Goal: Navigation & Orientation: Find specific page/section

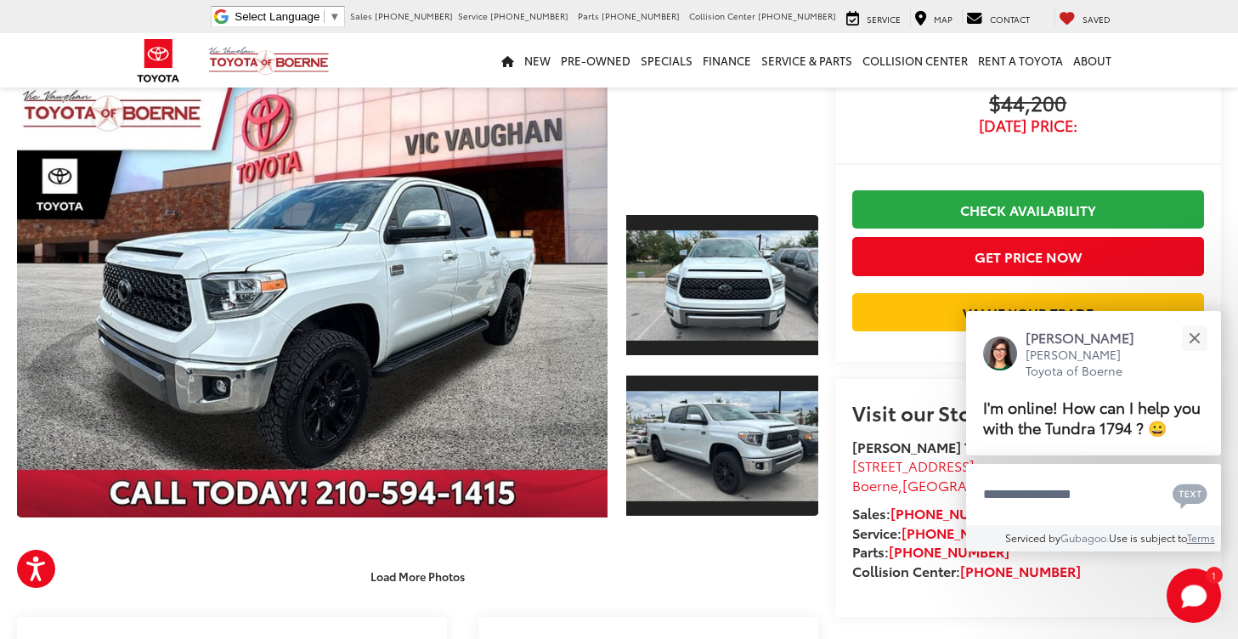
scroll to position [158, 0]
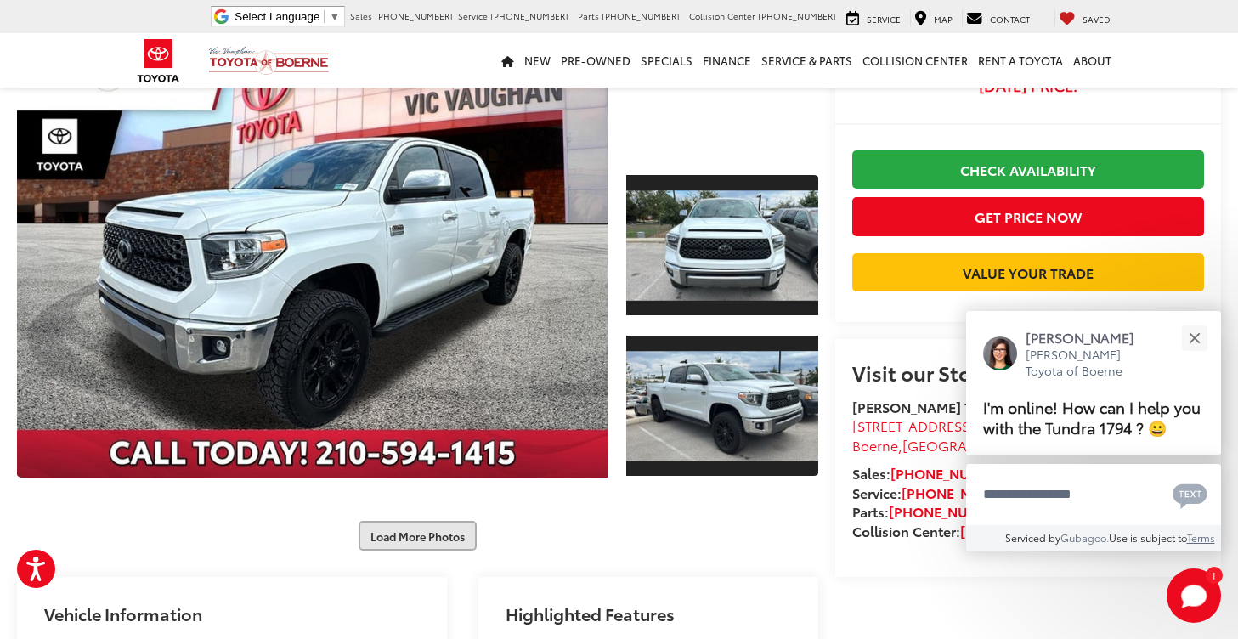
click at [418, 541] on button "Load More Photos" at bounding box center [418, 536] width 118 height 30
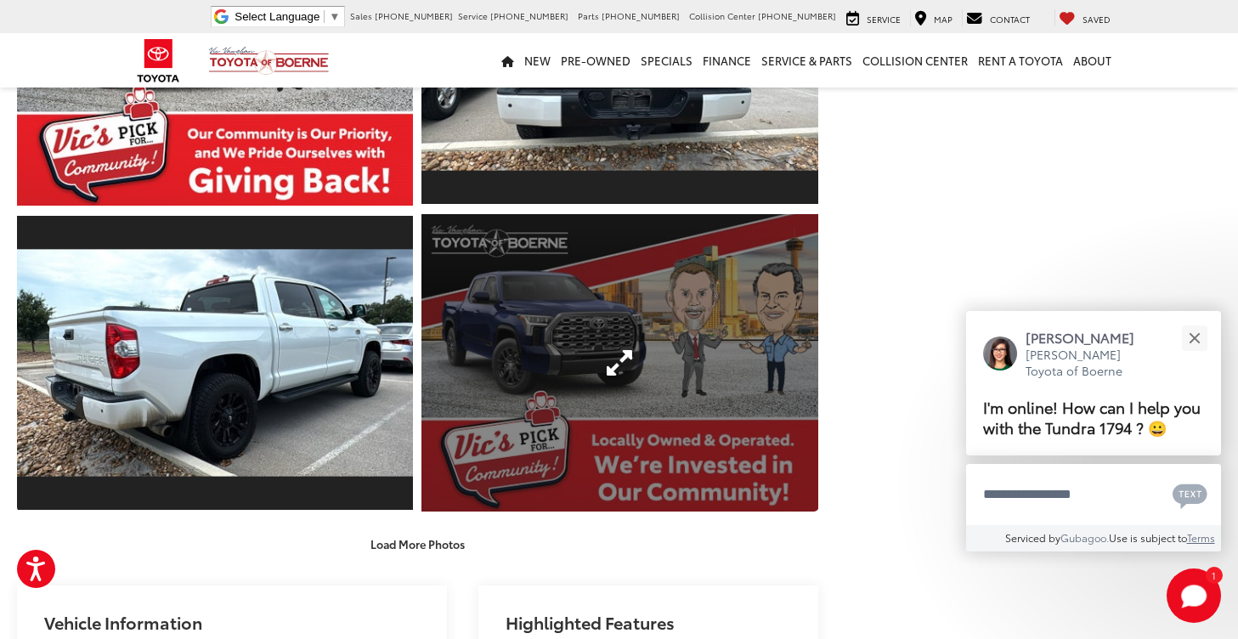
scroll to position [755, 0]
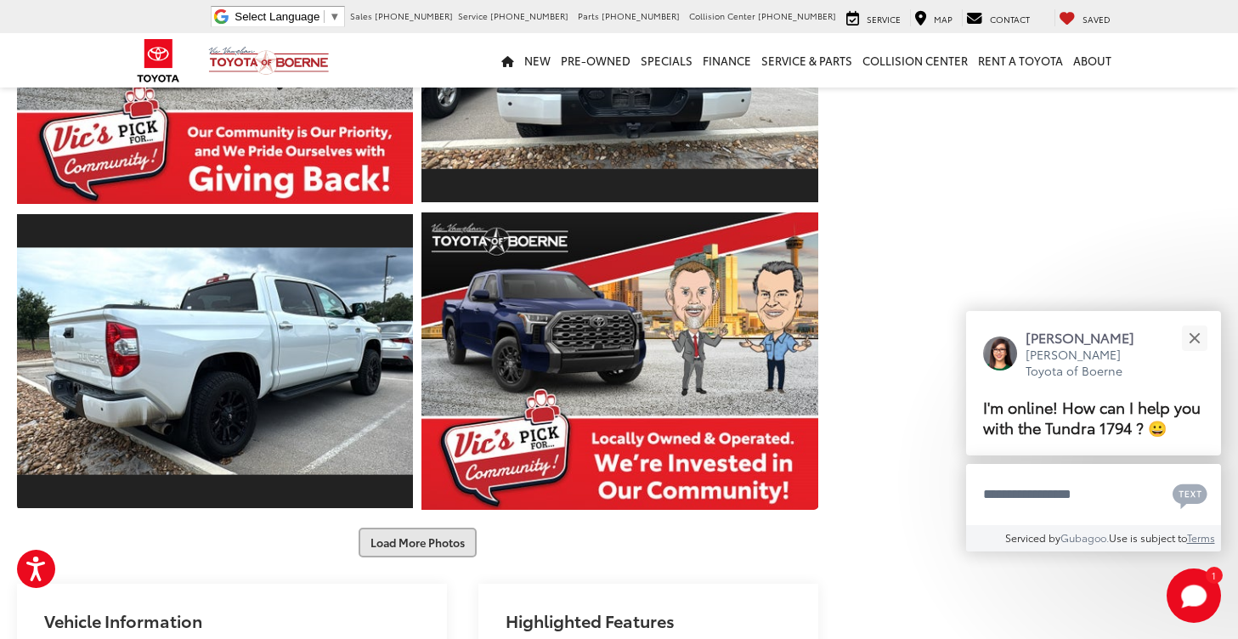
click at [403, 558] on button "Load More Photos" at bounding box center [418, 543] width 118 height 30
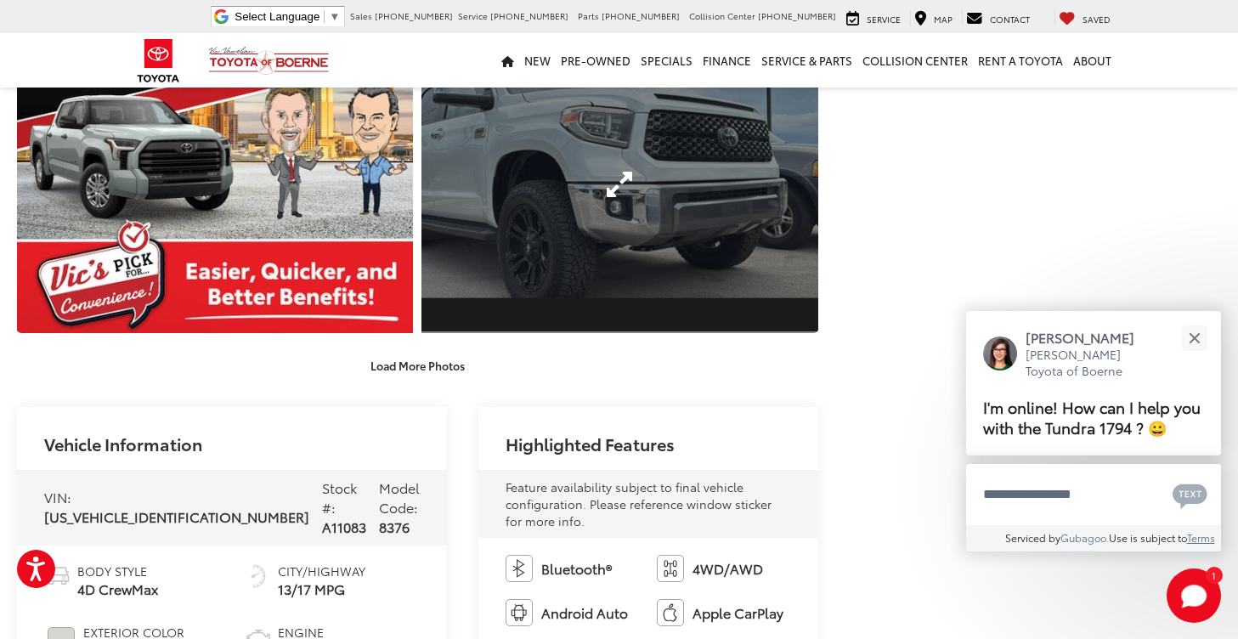
scroll to position [1544, 0]
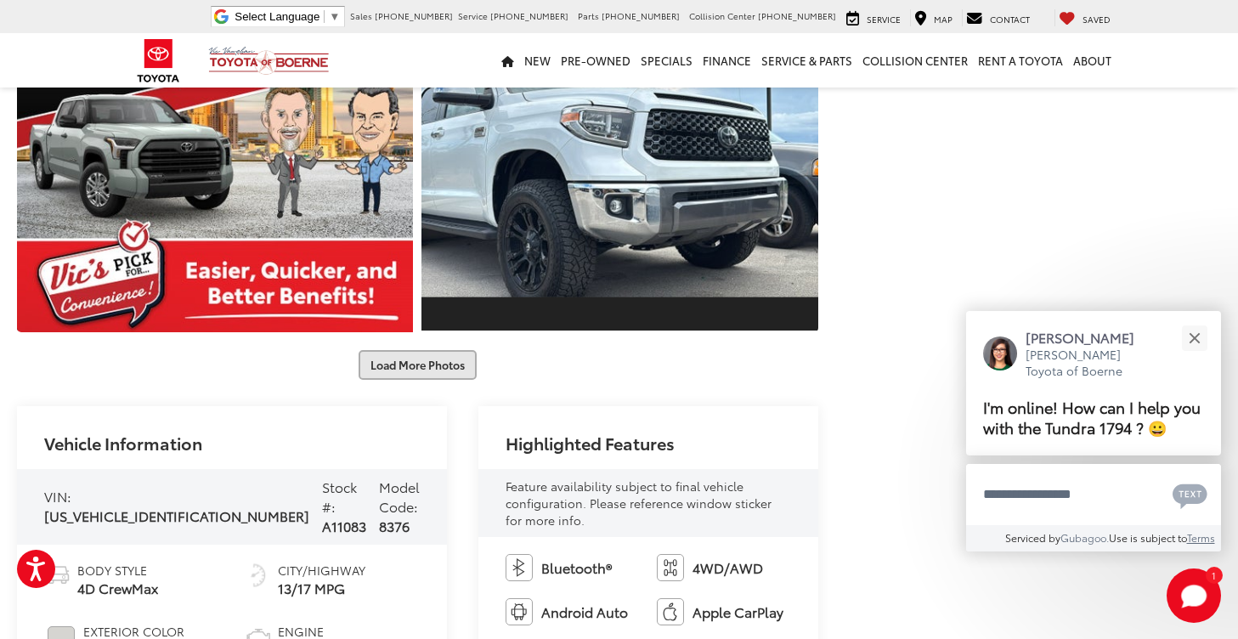
click at [437, 380] on button "Load More Photos" at bounding box center [418, 365] width 118 height 30
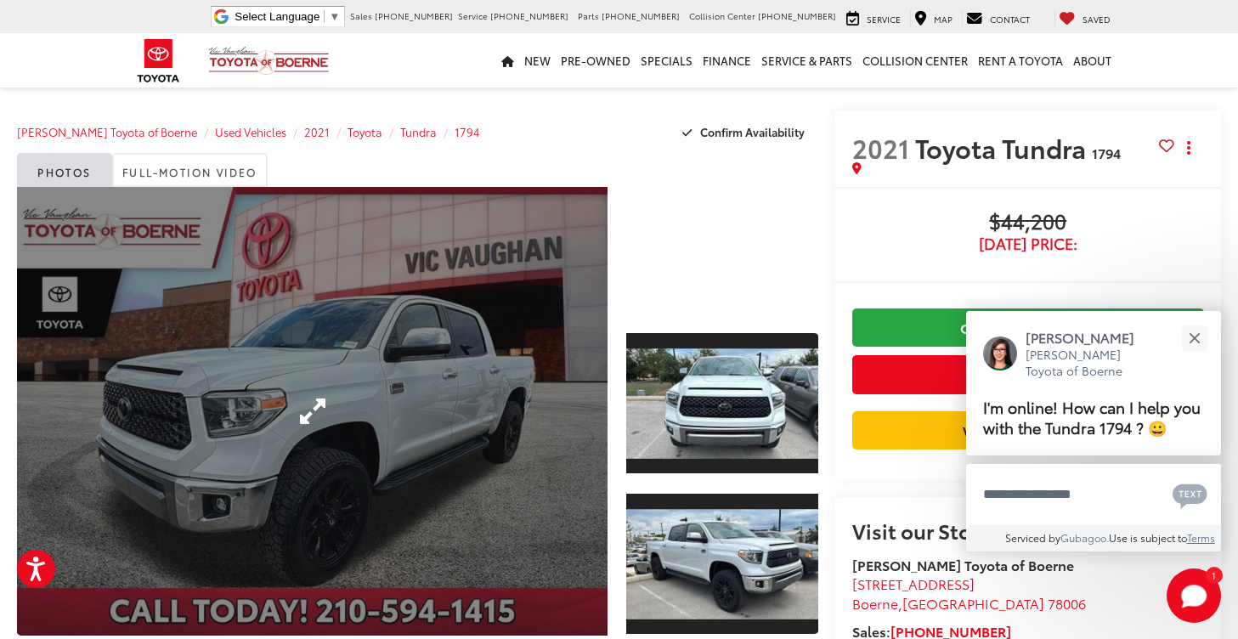
scroll to position [0, 0]
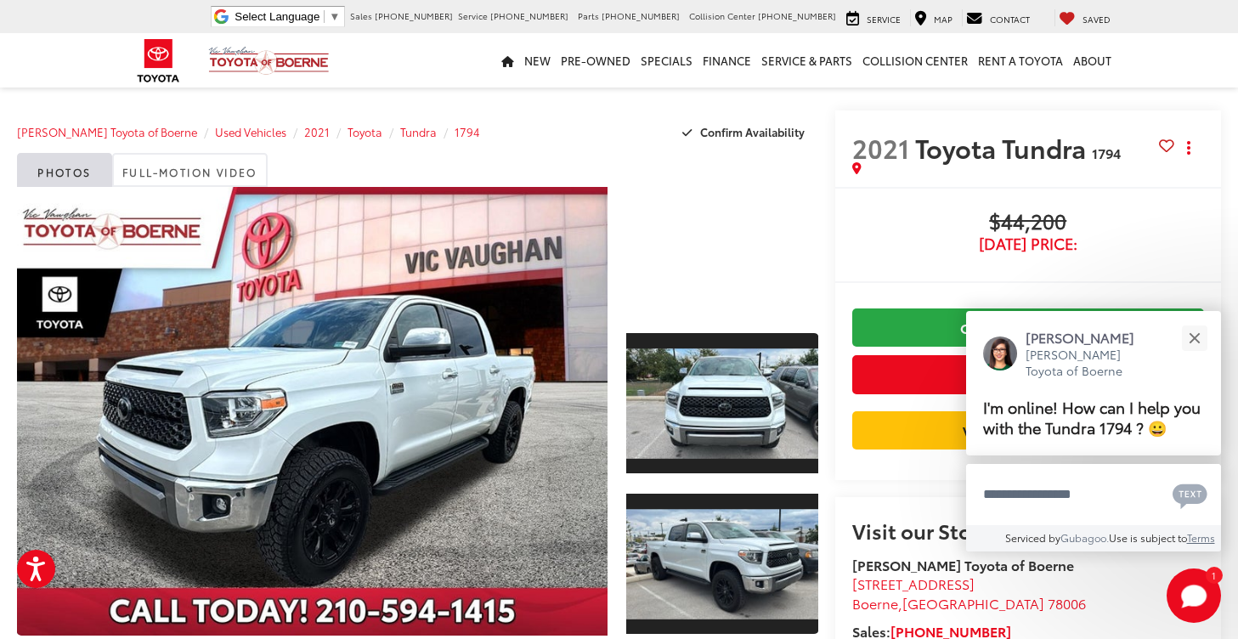
click at [643, 0] on html "Accessibility Screen-Reader Guide, Feedback, and Issue Reporting | New window V…" at bounding box center [619, 319] width 1238 height 639
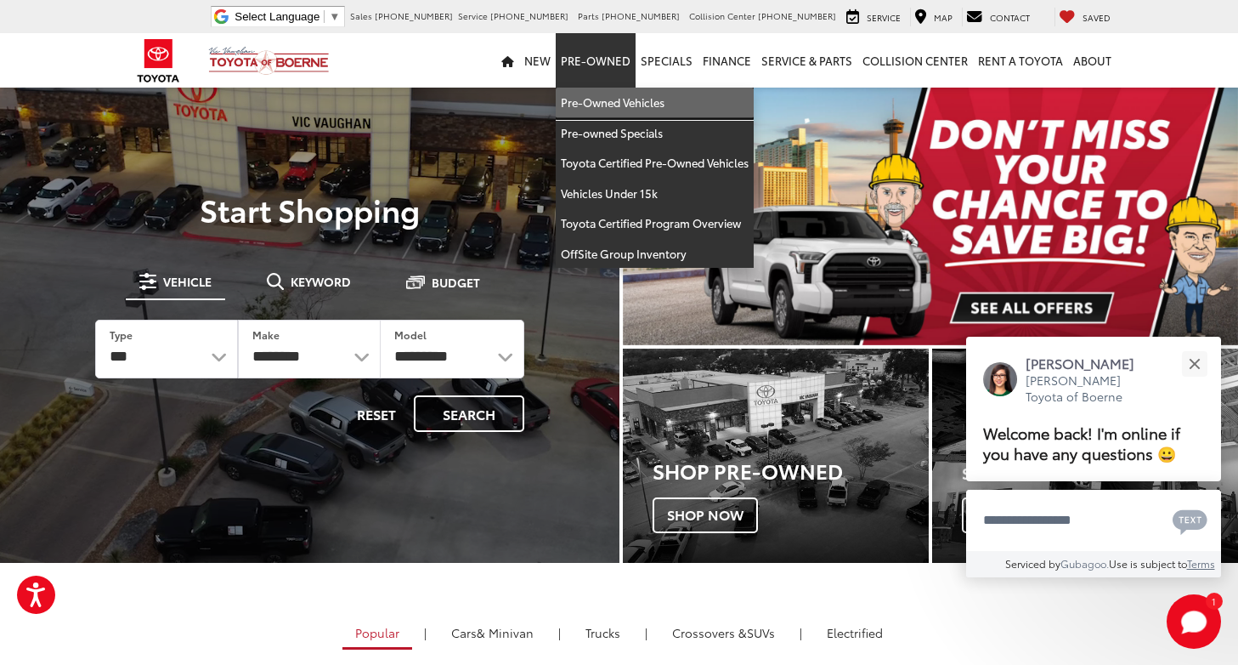
click at [586, 98] on link "Pre-Owned Vehicles" at bounding box center [655, 103] width 198 height 31
